Goal: Task Accomplishment & Management: Use online tool/utility

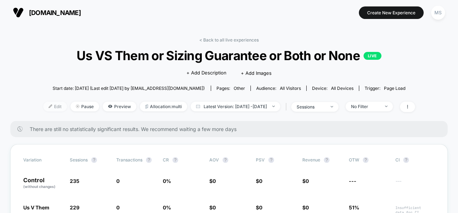
click at [44, 108] on span "Edit" at bounding box center [55, 107] width 24 height 10
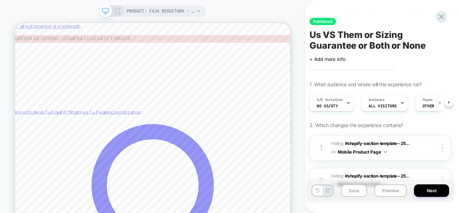
scroll to position [0, 1]
select select "****"
select select "*******"
select select "******"
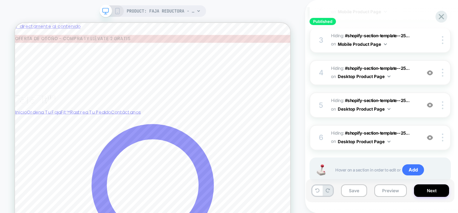
scroll to position [194, 0]
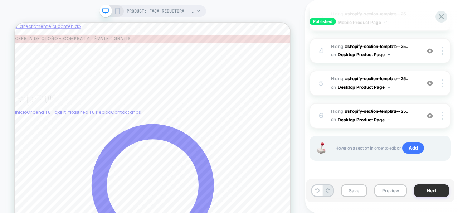
click at [419, 189] on button "Next" at bounding box center [431, 190] width 35 height 13
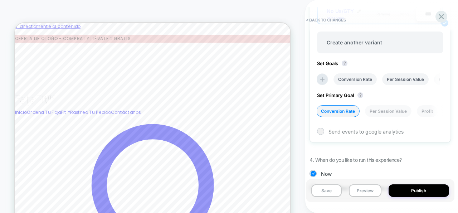
scroll to position [374, 0]
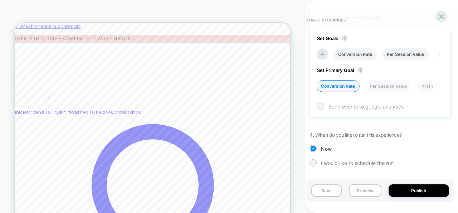
click at [323, 108] on div at bounding box center [320, 106] width 7 height 7
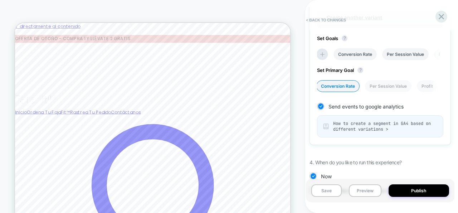
click at [350, 128] on span "How to create a segment in GA4 based on different variations >" at bounding box center [385, 126] width 104 height 11
click at [321, 108] on icon at bounding box center [320, 106] width 5 height 7
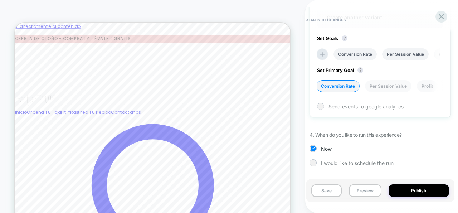
click at [320, 108] on div at bounding box center [320, 105] width 5 height 5
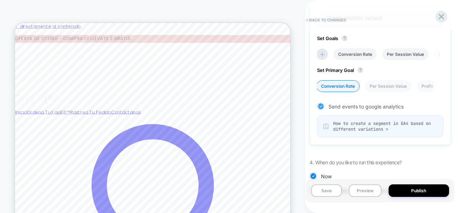
drag, startPoint x: 406, startPoint y: 109, endPoint x: 351, endPoint y: 108, distance: 55.9
click at [351, 108] on div "Send events to google analytics" at bounding box center [380, 106] width 126 height 7
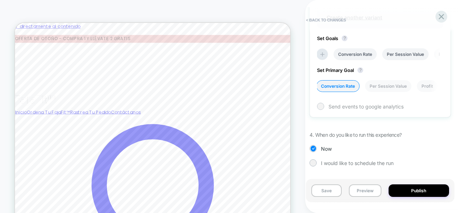
drag, startPoint x: 412, startPoint y: 107, endPoint x: 356, endPoint y: 105, distance: 55.9
click at [356, 105] on div "Send events to google analytics" at bounding box center [380, 106] width 126 height 7
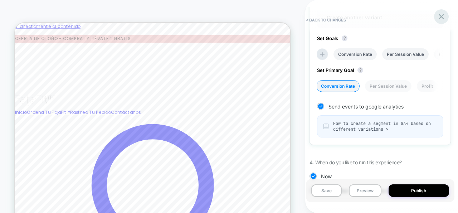
click at [439, 16] on icon at bounding box center [442, 17] width 10 height 10
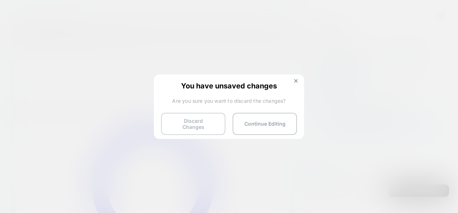
click at [202, 126] on button "Discard Changes" at bounding box center [193, 124] width 64 height 22
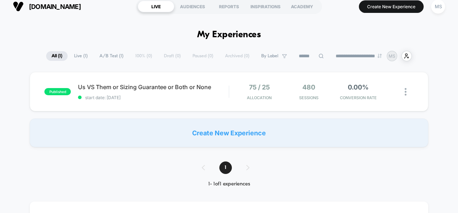
scroll to position [7, 0]
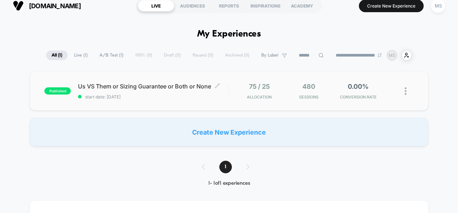
click at [206, 96] on span "start date: [DATE]" at bounding box center [153, 96] width 151 height 5
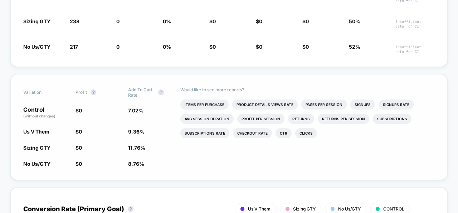
scroll to position [213, 0]
